Goal: Task Accomplishment & Management: Use online tool/utility

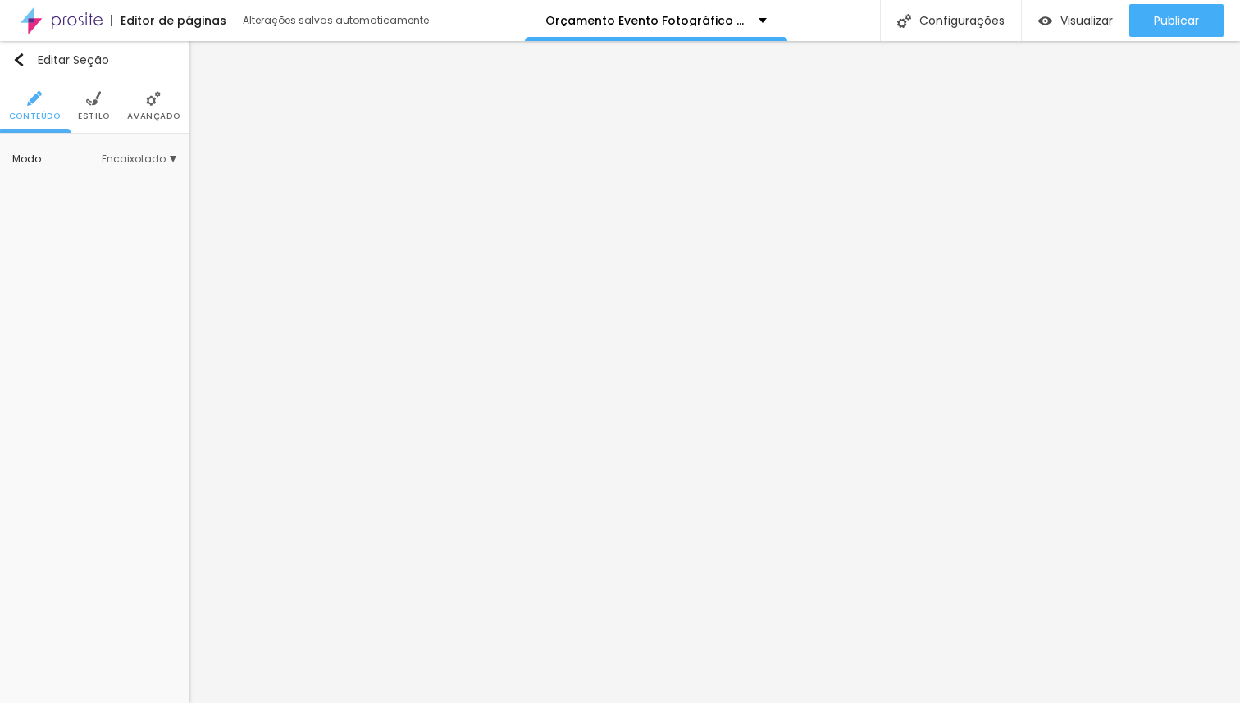
click at [107, 116] on ul "Conteúdo Estilo Avançado" at bounding box center [94, 106] width 189 height 55
click at [98, 115] on span "Estilo" at bounding box center [94, 116] width 32 height 8
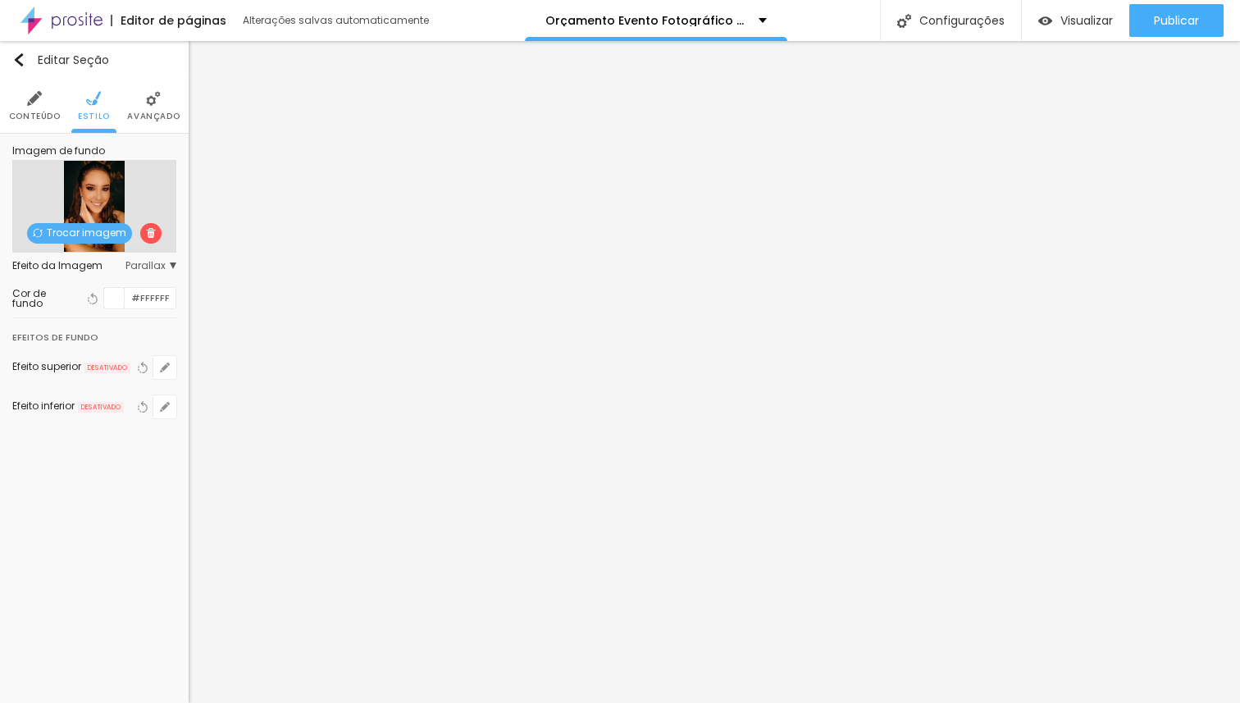
click at [96, 237] on span "Trocar imagem" at bounding box center [79, 233] width 105 height 21
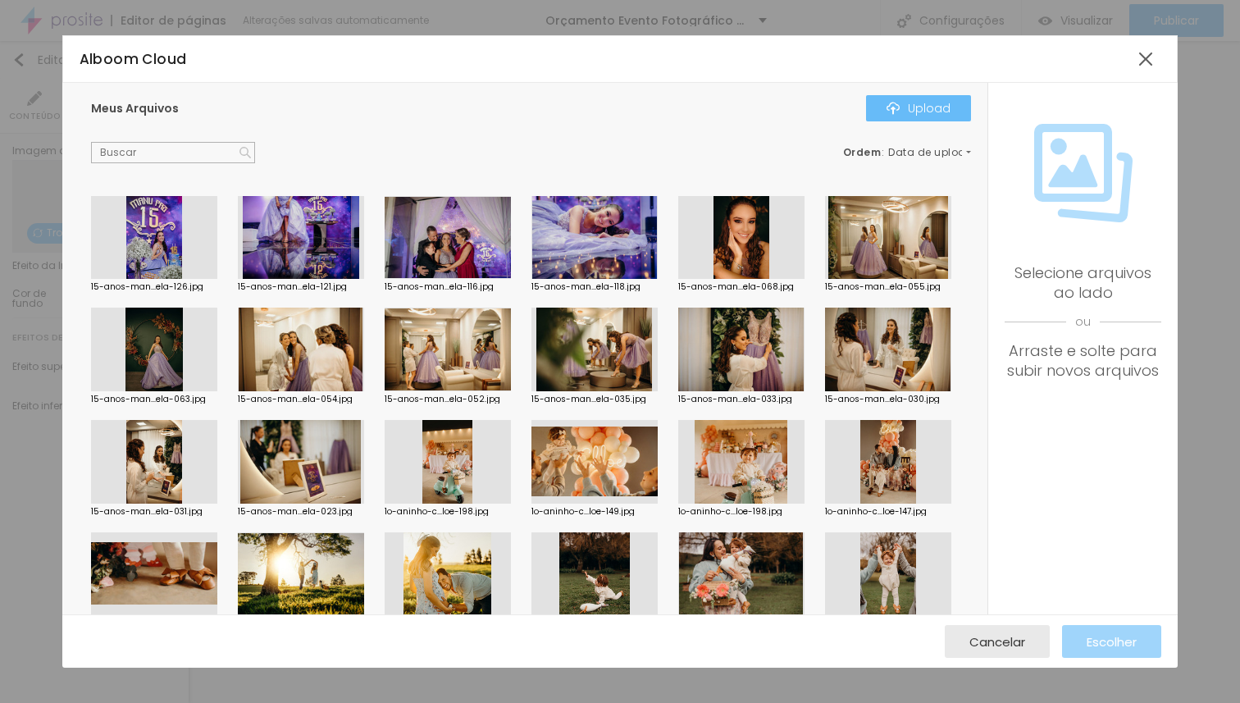
click at [914, 112] on div "Upload" at bounding box center [919, 108] width 64 height 13
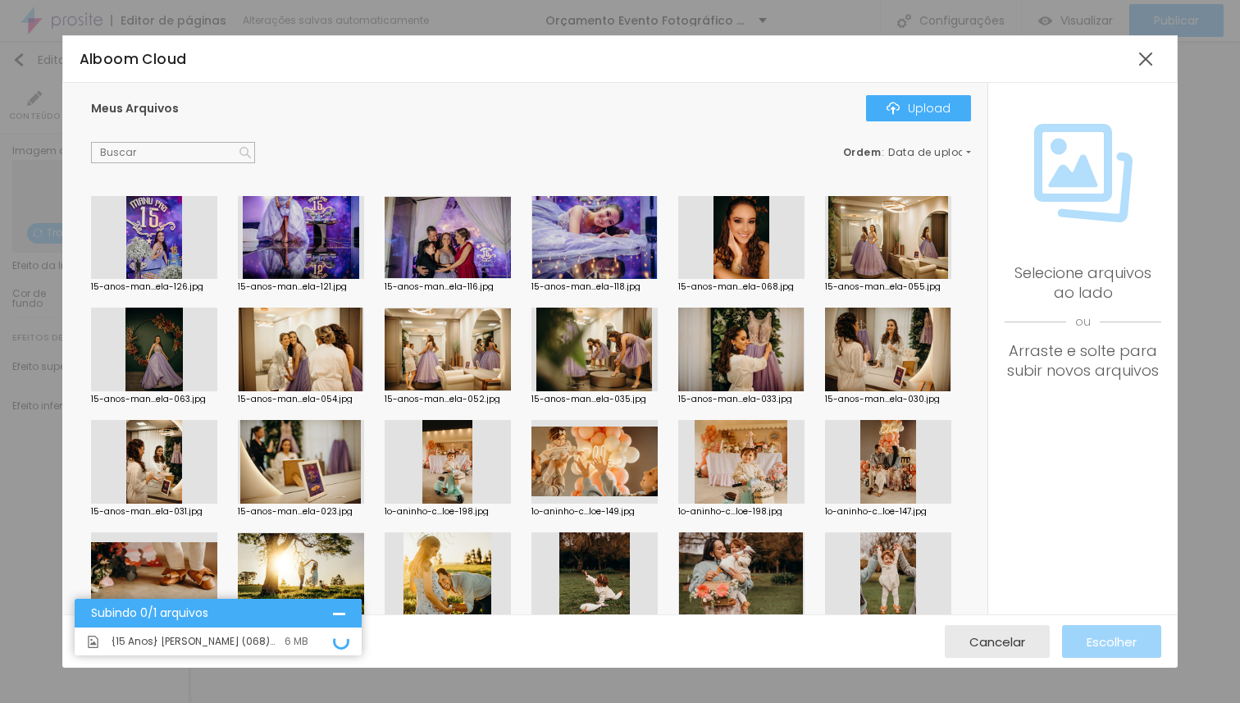
click at [167, 248] on div at bounding box center [154, 238] width 126 height 84
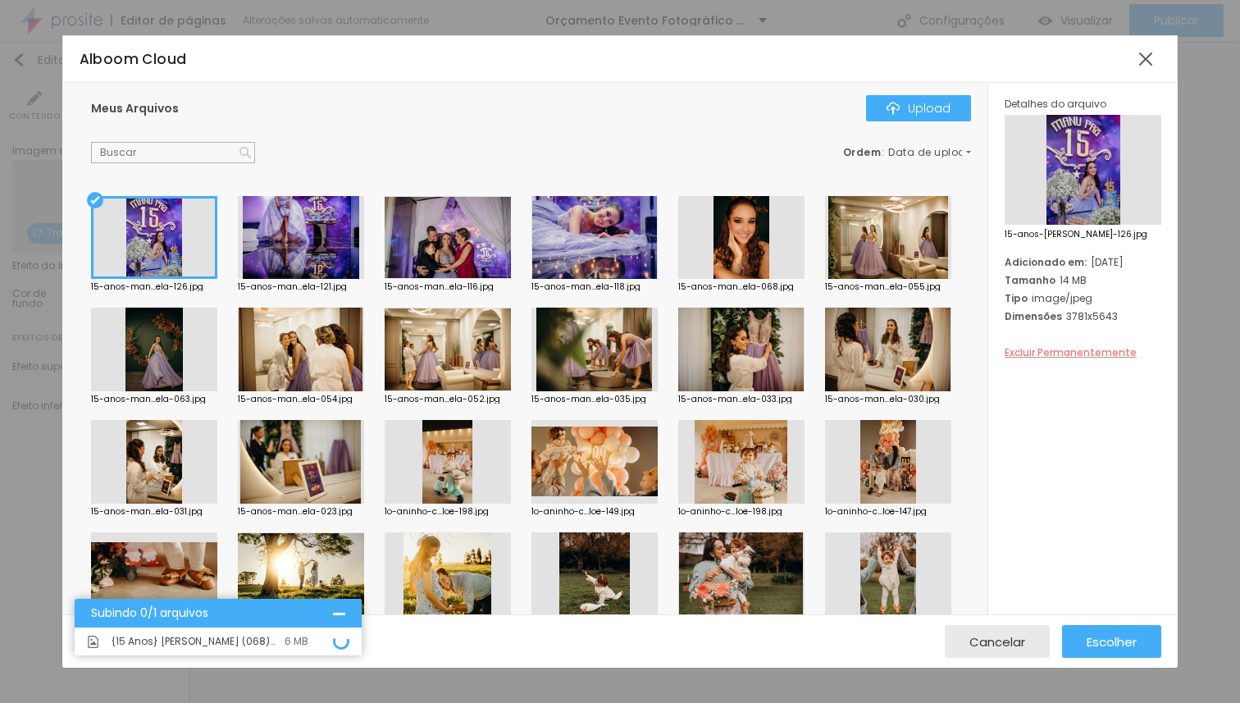
click at [1038, 350] on span "Excluir Permanentemente" at bounding box center [1071, 352] width 132 height 14
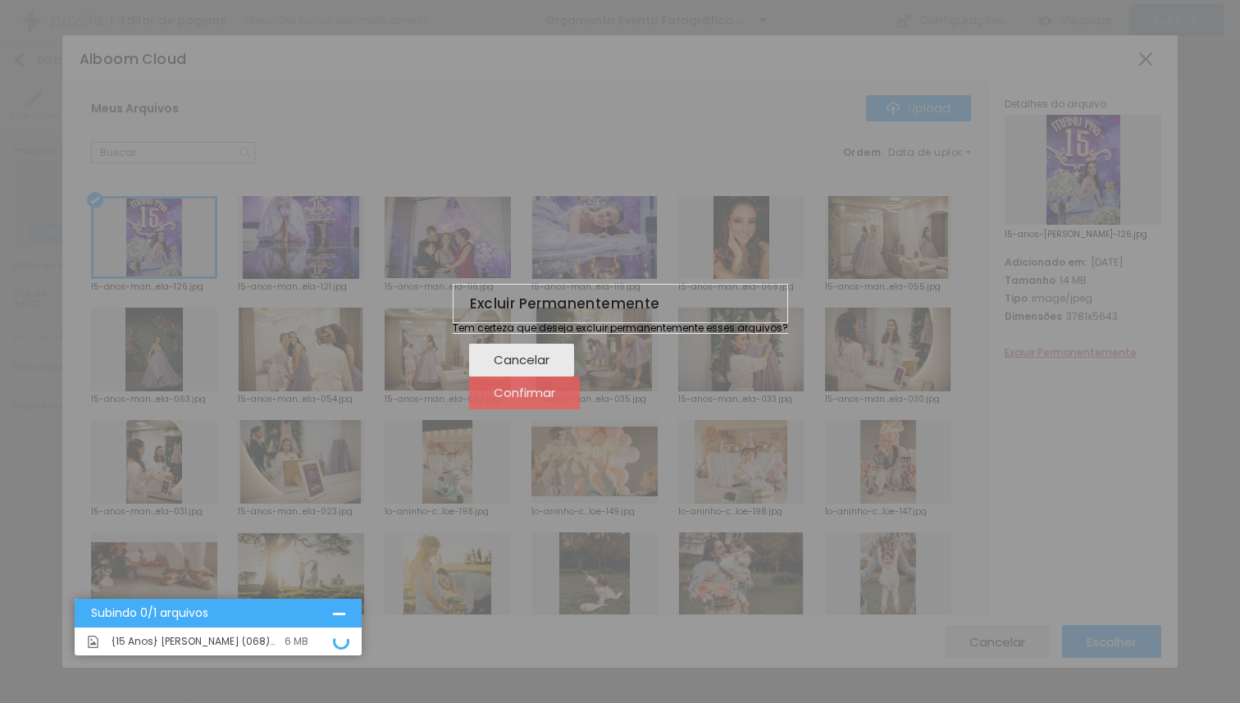
click at [555, 399] on span "Confirmar" at bounding box center [525, 392] width 62 height 14
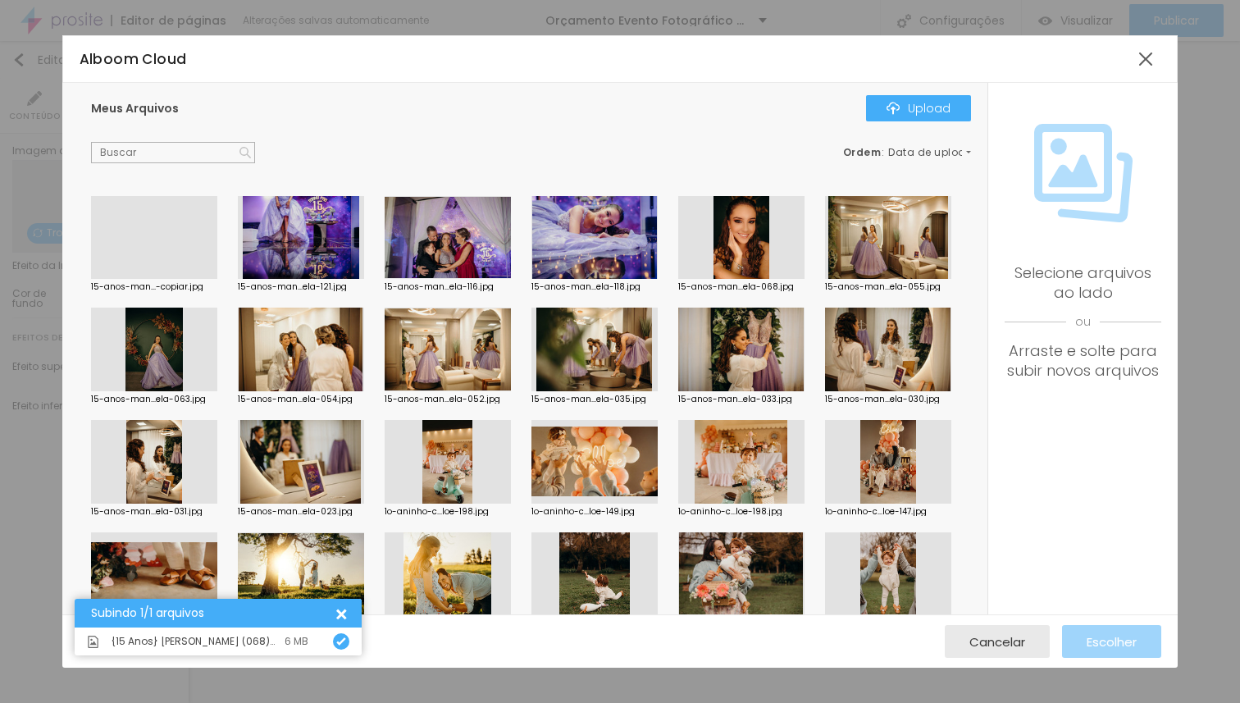
click at [191, 279] on div at bounding box center [154, 279] width 126 height 0
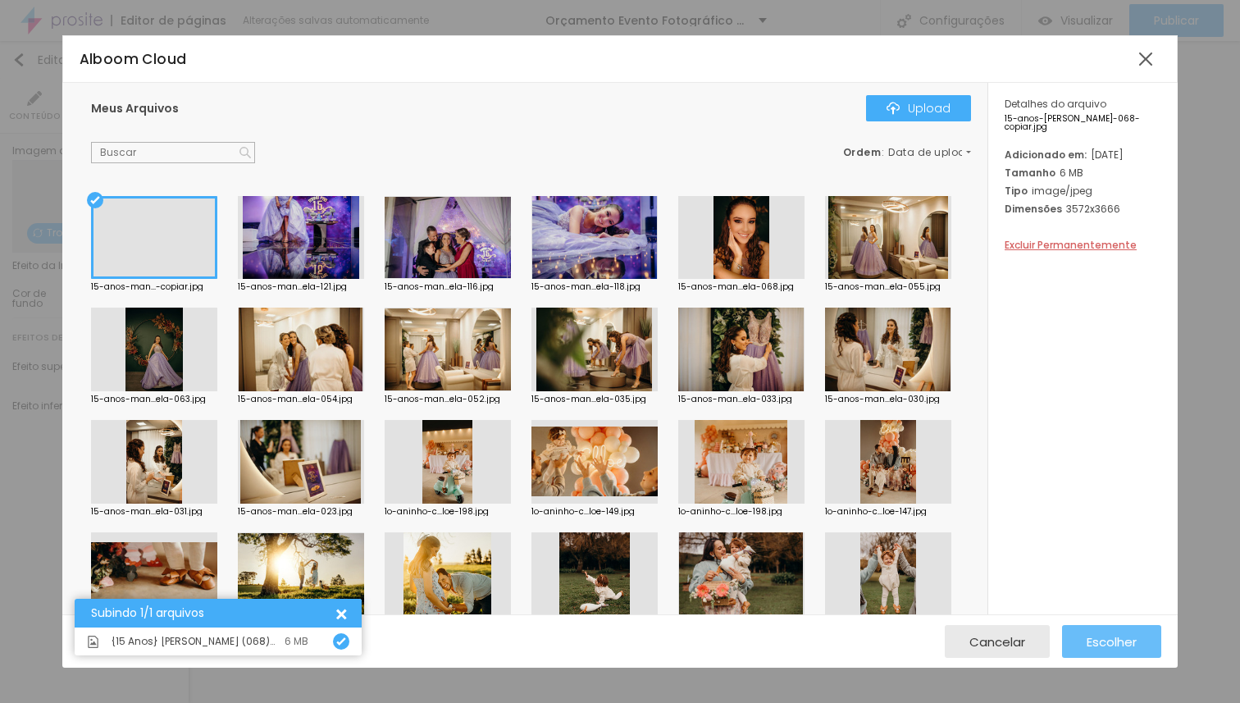
click at [1074, 635] on button "Escolher" at bounding box center [1111, 641] width 99 height 33
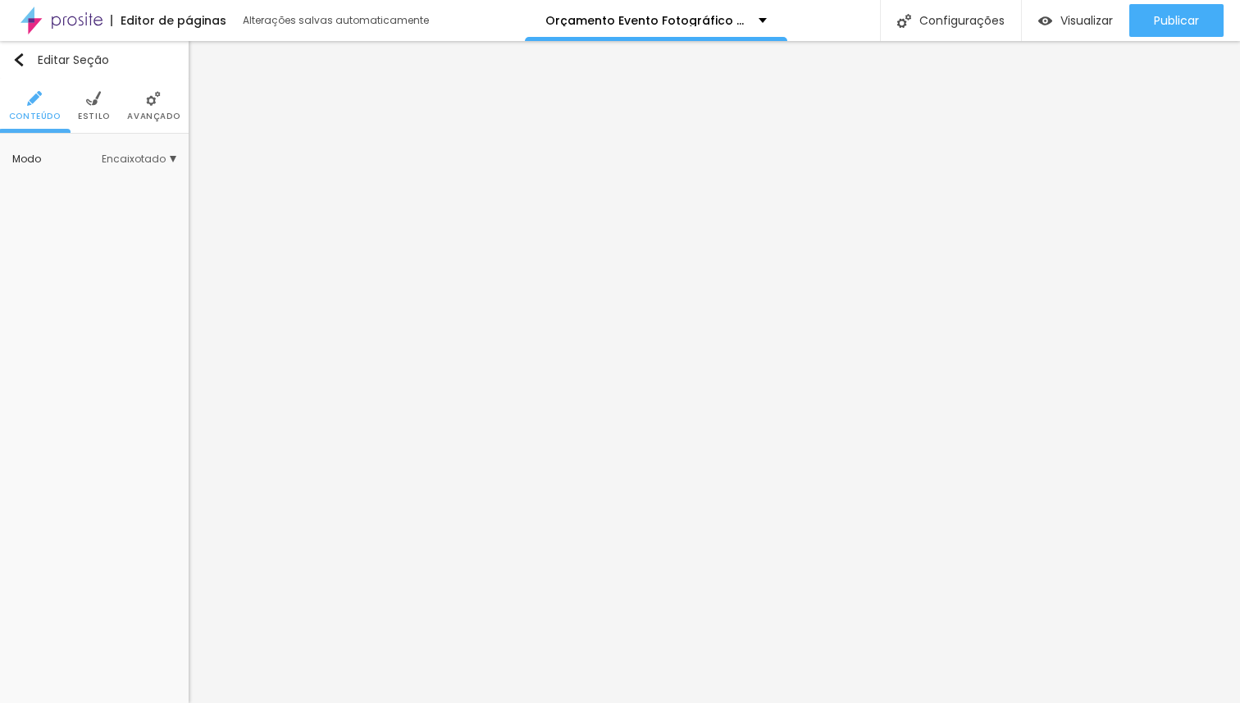
click at [84, 113] on span "Estilo" at bounding box center [94, 116] width 32 height 8
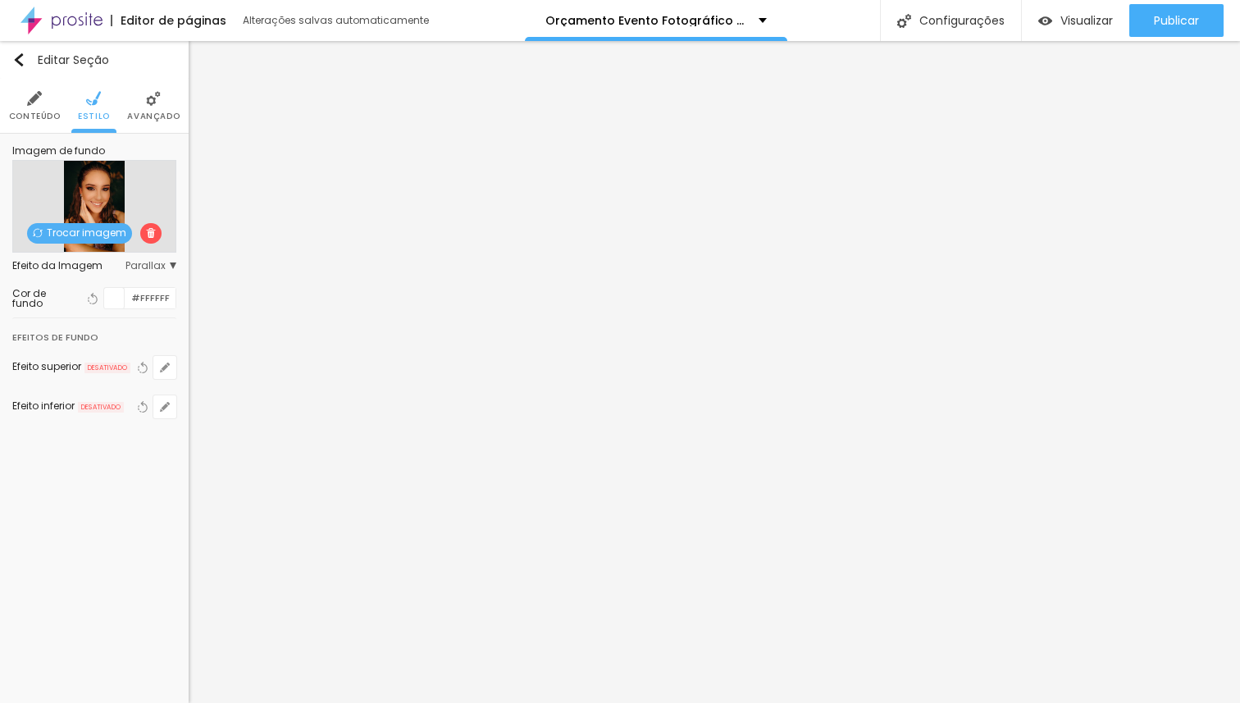
click at [80, 230] on span "Trocar imagem" at bounding box center [79, 233] width 105 height 21
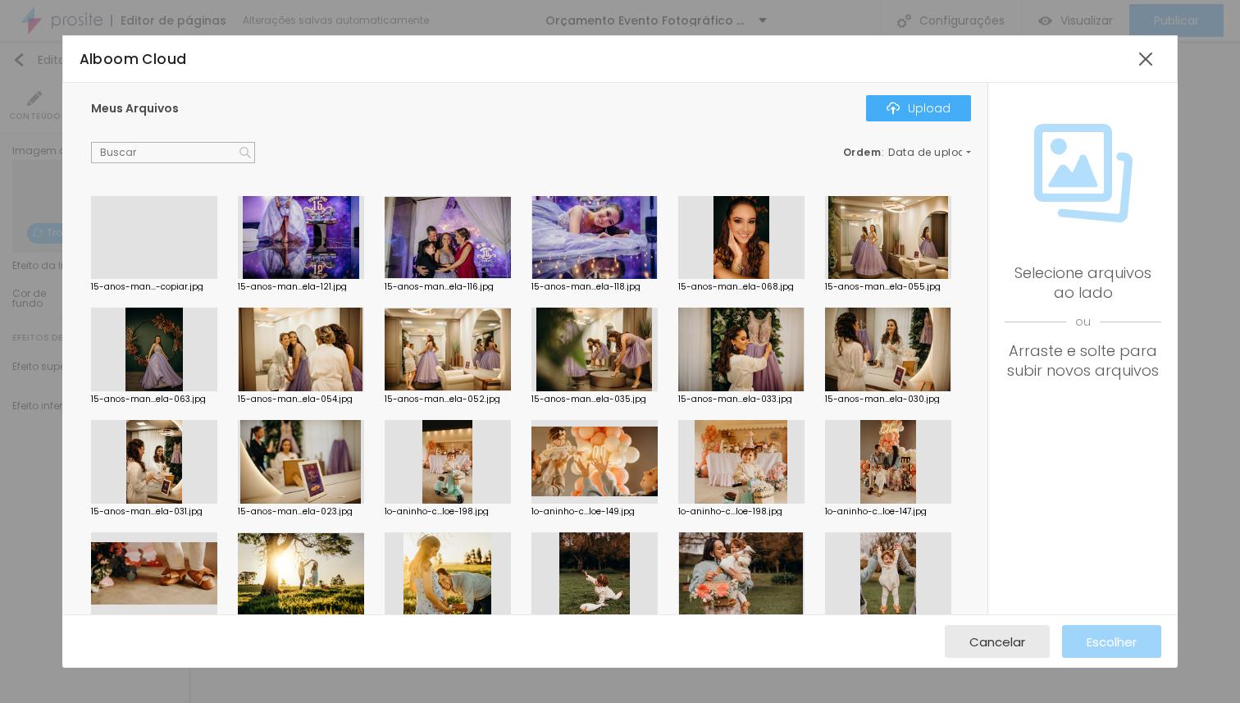
click at [184, 279] on div at bounding box center [154, 279] width 126 height 0
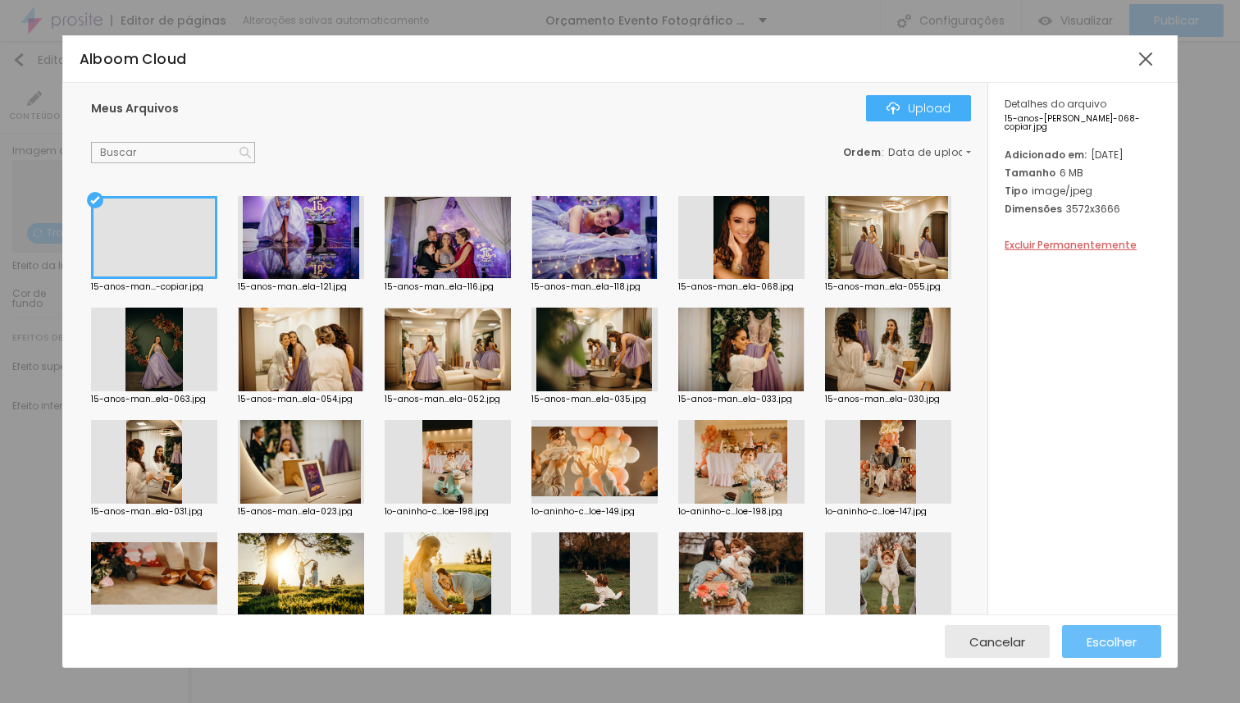
click at [1080, 642] on button "Escolher" at bounding box center [1111, 641] width 99 height 33
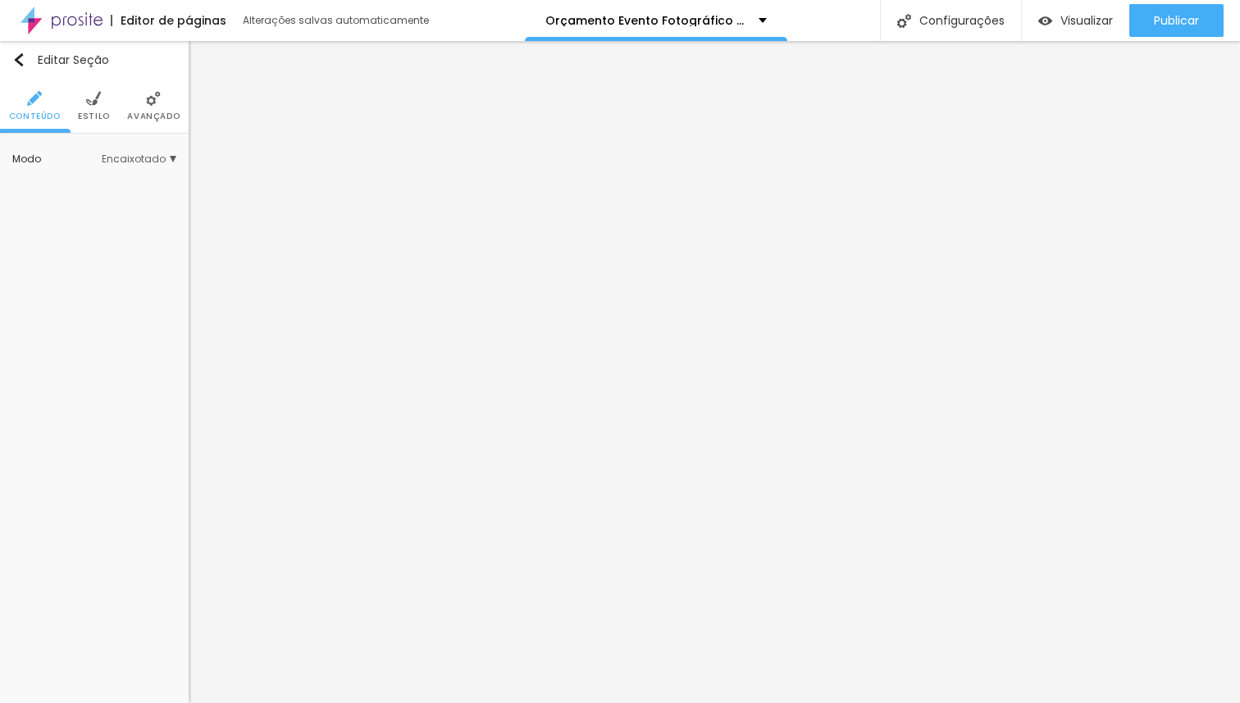
click at [71, 103] on ul "Conteúdo Estilo Avançado" at bounding box center [94, 106] width 189 height 55
click at [79, 112] on span "Estilo" at bounding box center [94, 116] width 32 height 8
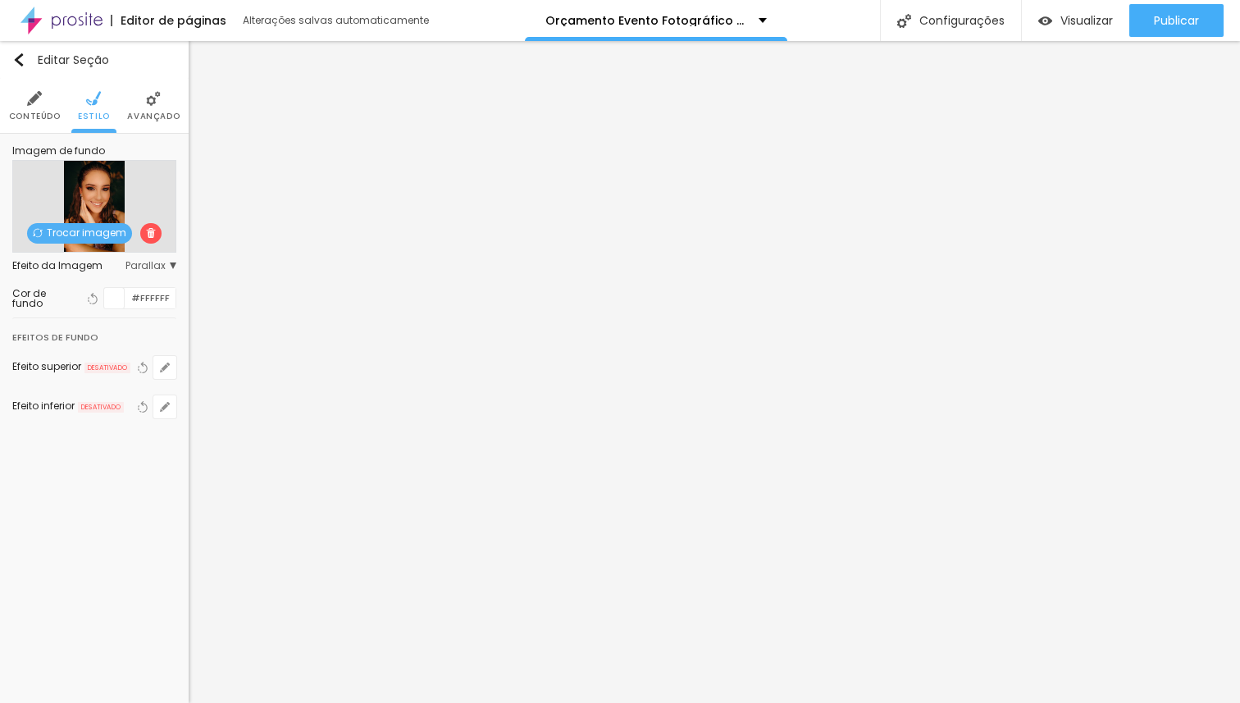
click at [100, 229] on span "Trocar imagem" at bounding box center [79, 233] width 105 height 21
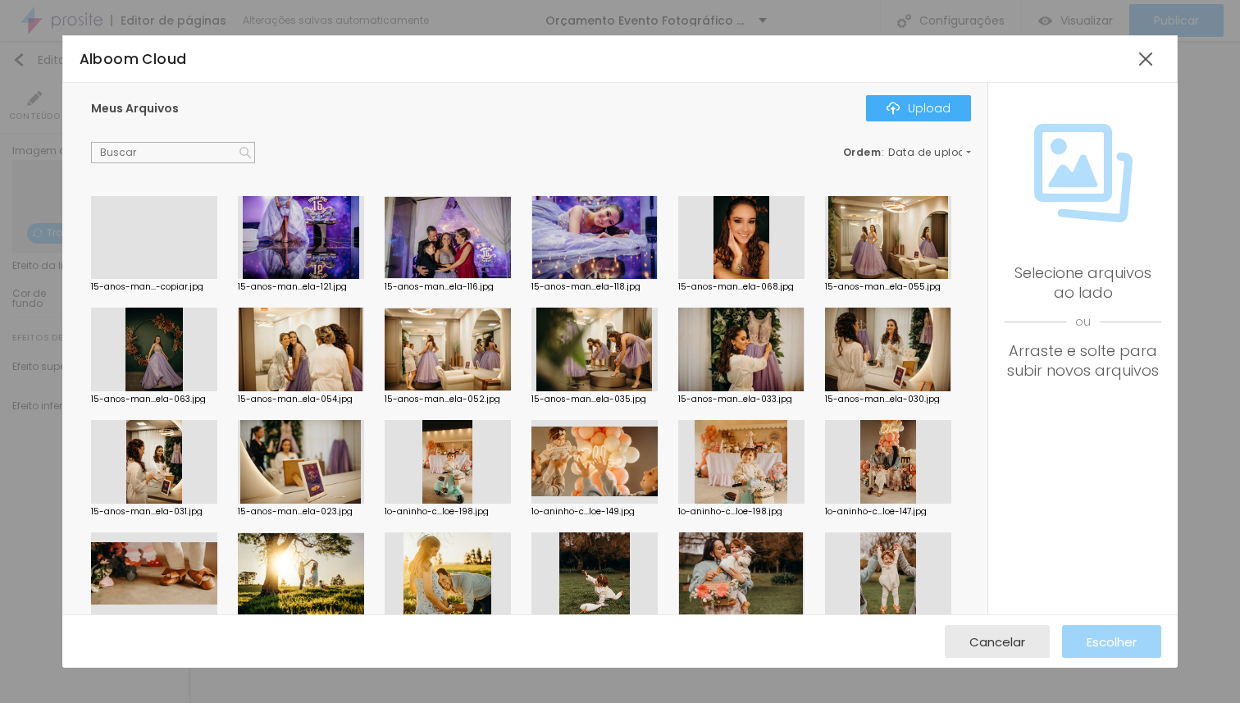
click at [176, 279] on div at bounding box center [154, 279] width 126 height 0
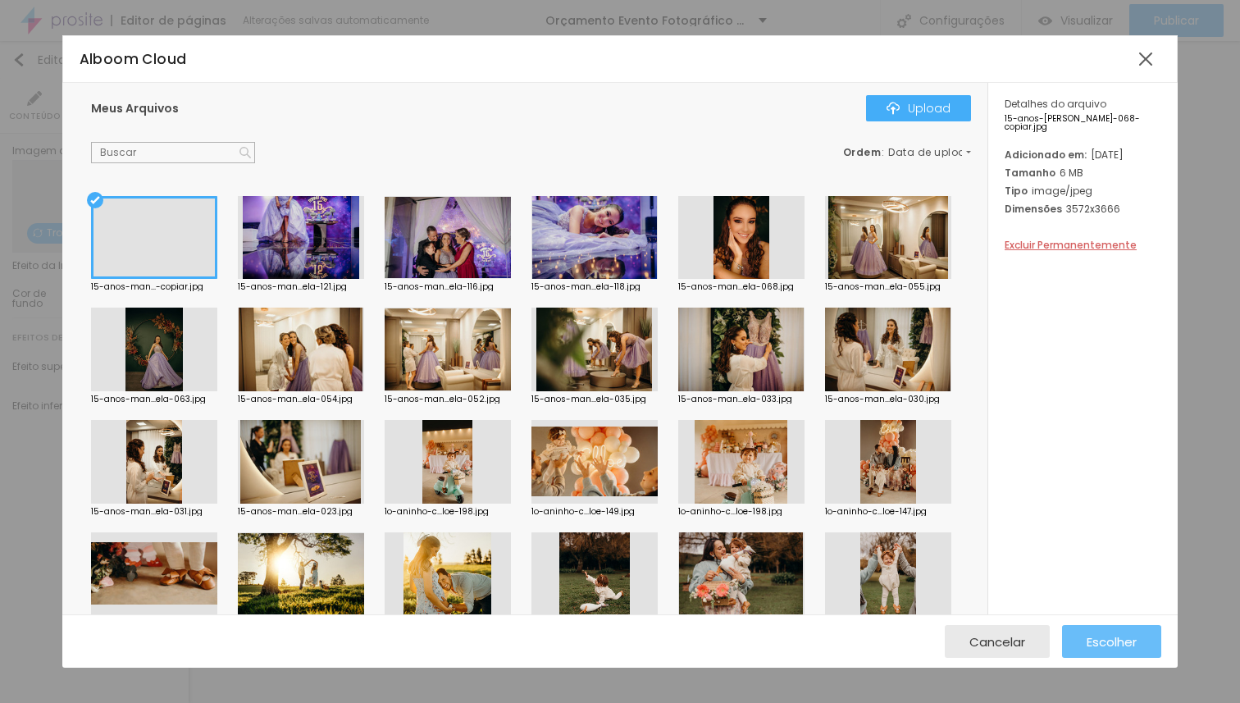
click at [1088, 636] on span "Escolher" at bounding box center [1112, 642] width 50 height 14
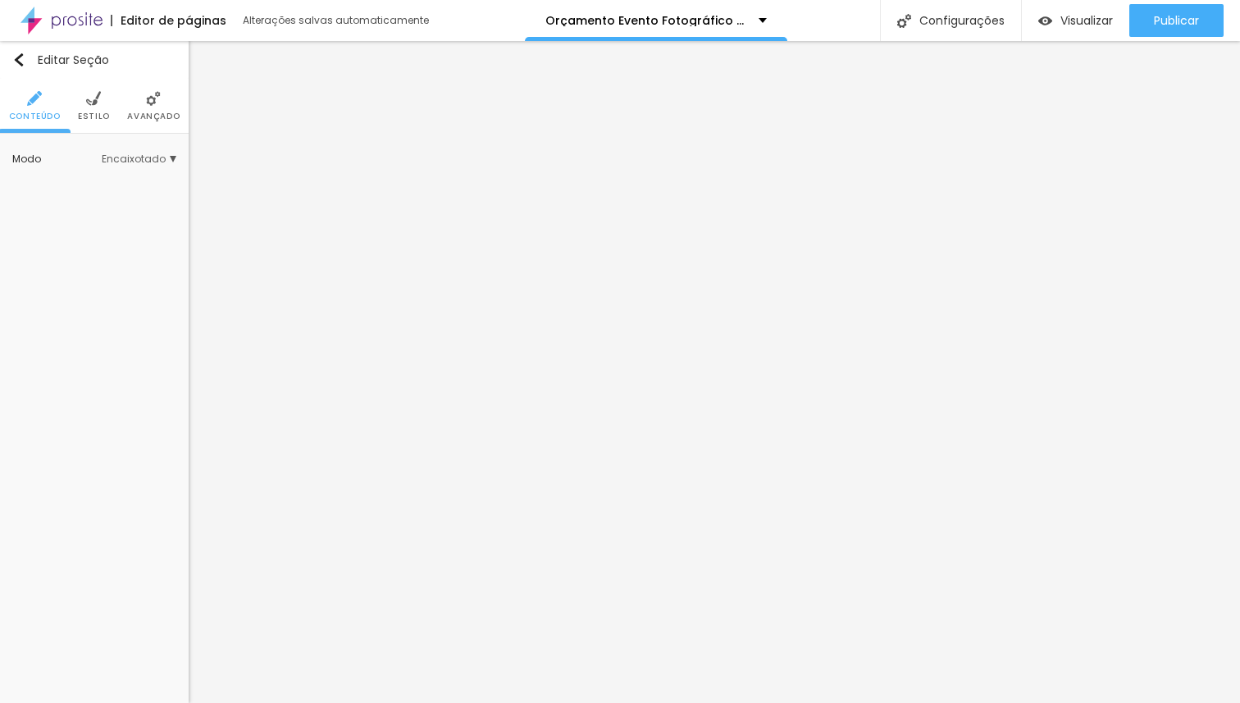
click at [107, 97] on ul "Conteúdo Estilo Avançado" at bounding box center [94, 106] width 189 height 55
click at [101, 107] on li "Estilo" at bounding box center [94, 106] width 32 height 54
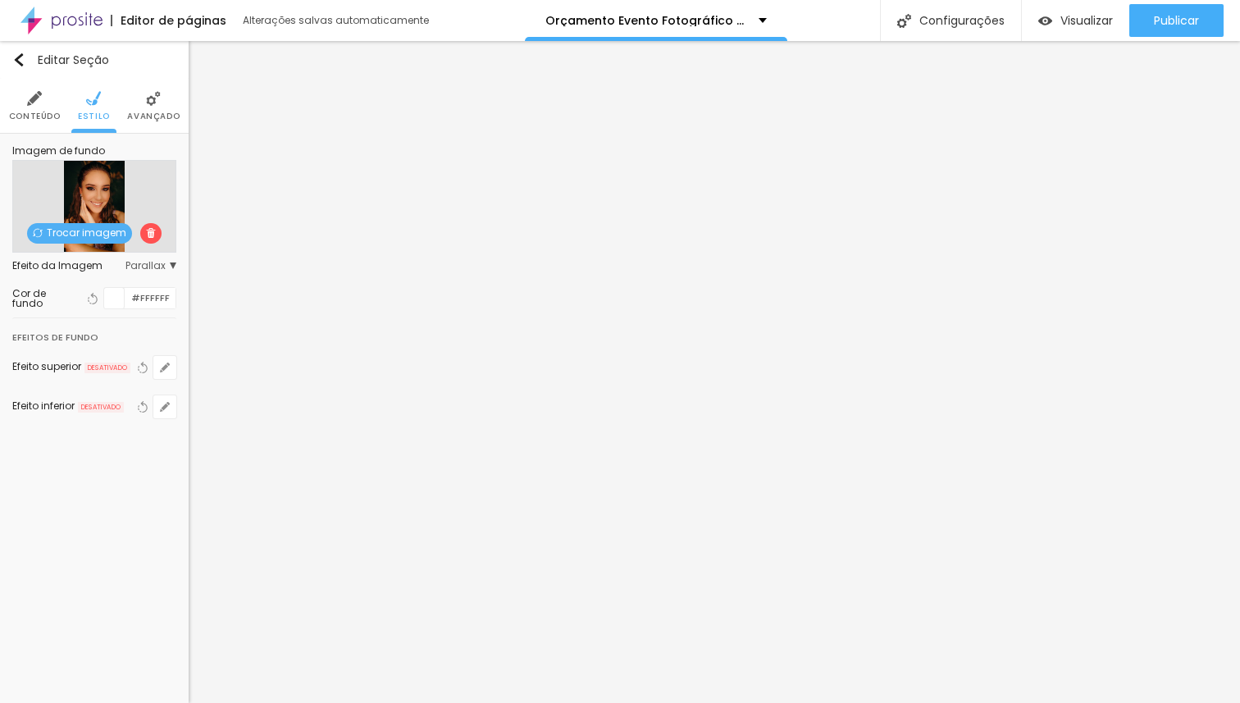
click at [89, 232] on span "Trocar imagem" at bounding box center [79, 233] width 105 height 21
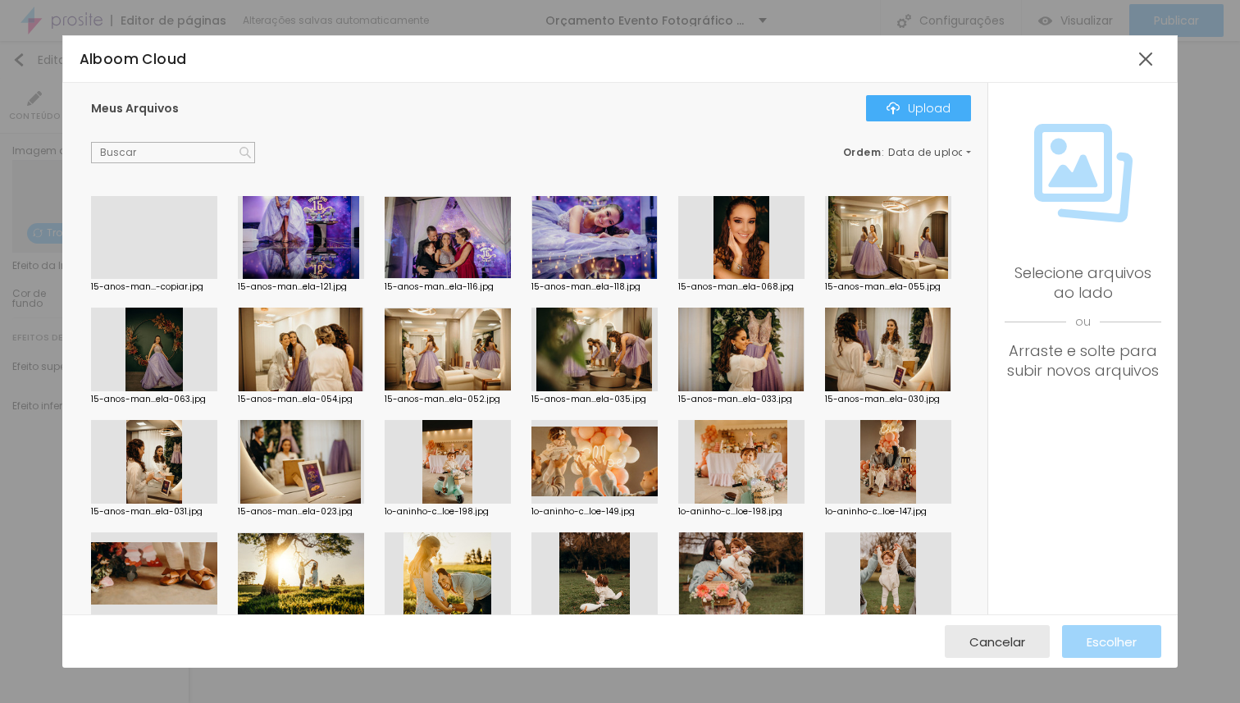
click at [162, 279] on div at bounding box center [154, 279] width 126 height 0
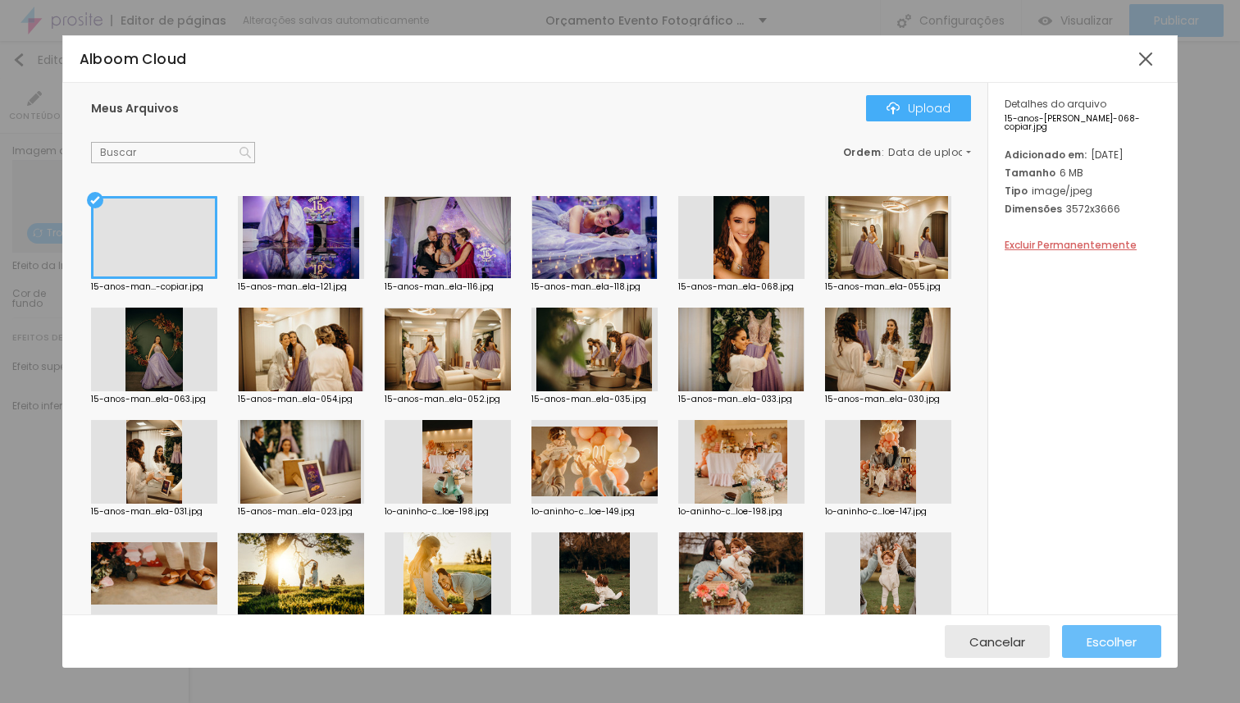
click at [1083, 644] on button "Escolher" at bounding box center [1111, 641] width 99 height 33
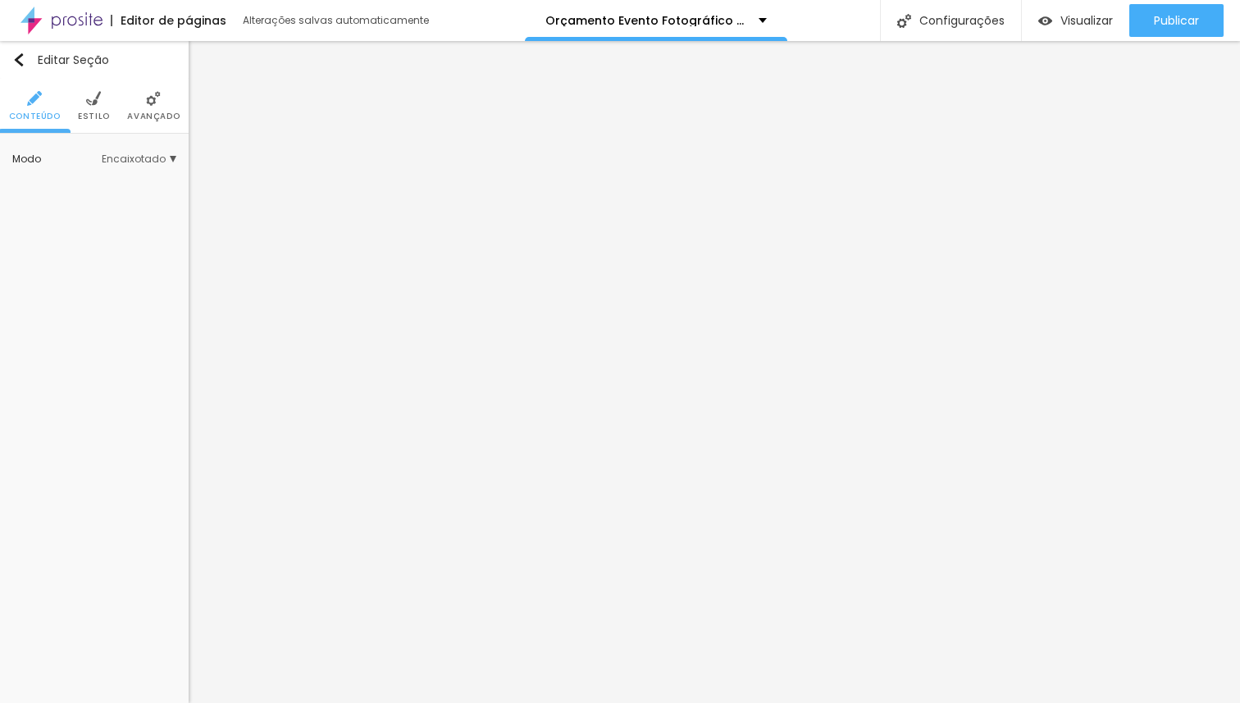
click at [99, 116] on span "Estilo" at bounding box center [94, 116] width 32 height 8
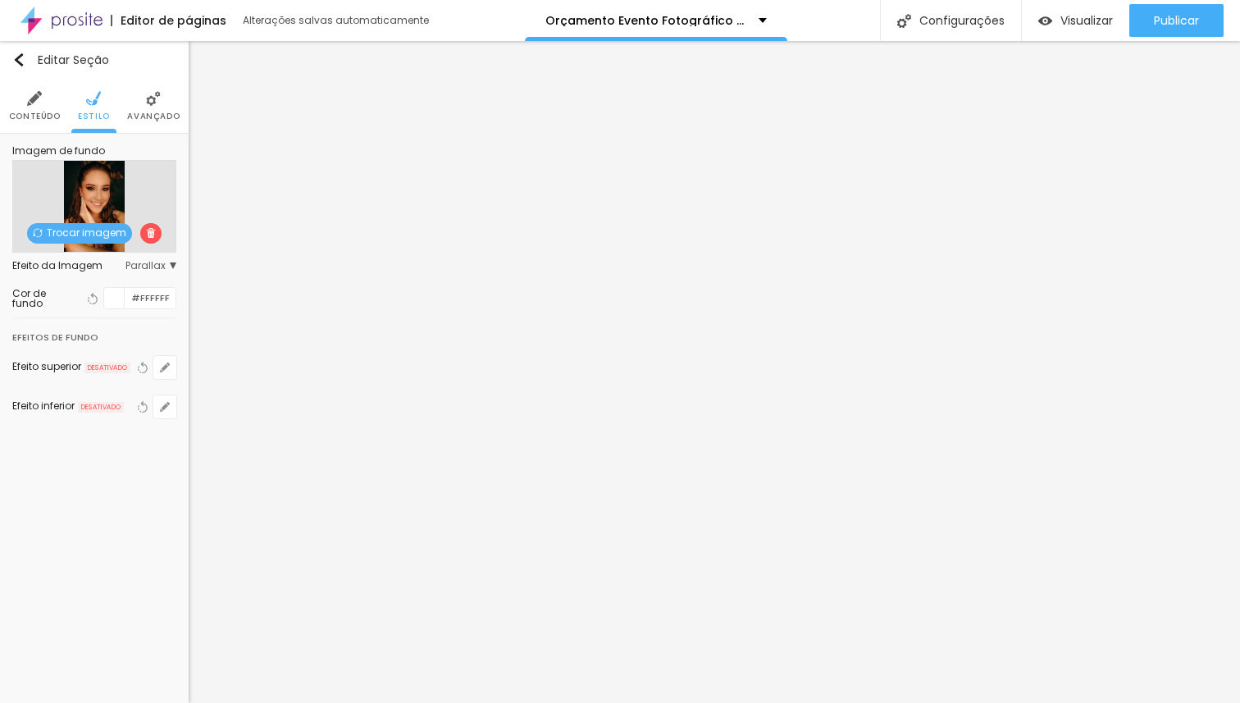
click at [93, 230] on span "Trocar imagem" at bounding box center [79, 233] width 105 height 21
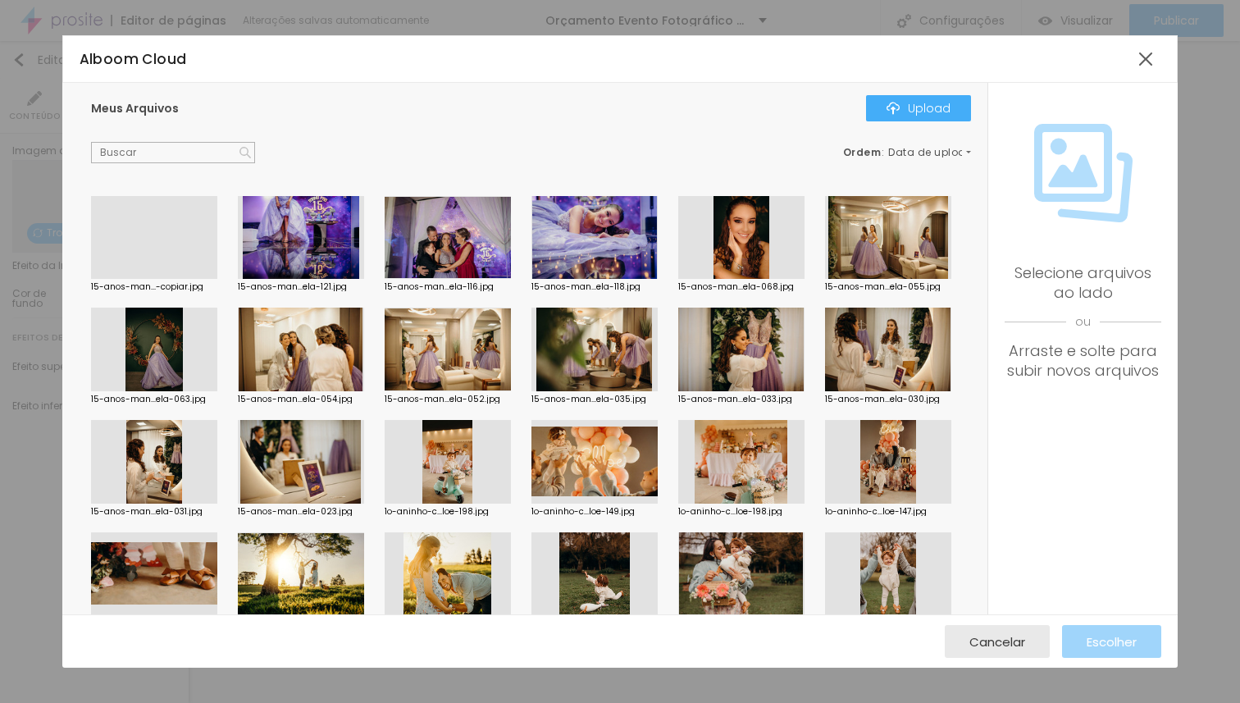
click at [162, 279] on div at bounding box center [154, 279] width 126 height 0
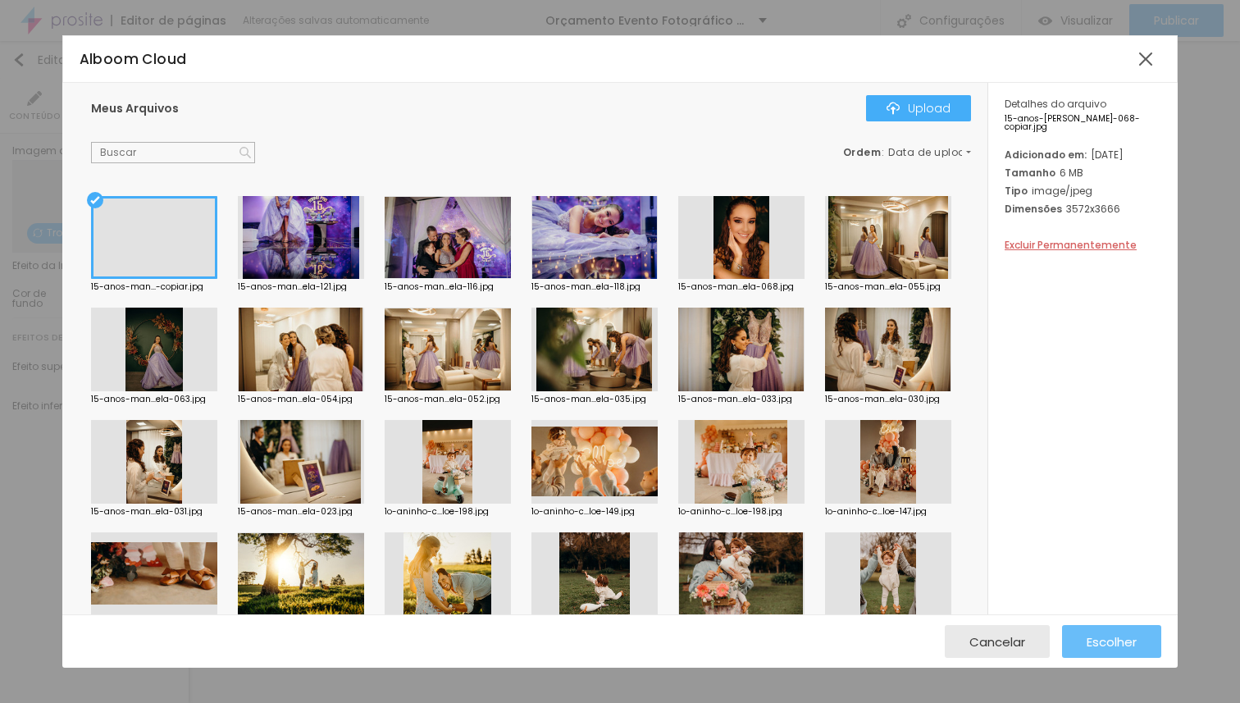
click at [1103, 639] on span "Escolher" at bounding box center [1112, 642] width 50 height 14
